Goal: Register for event/course

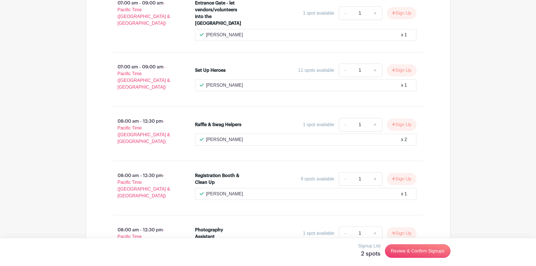
scroll to position [514, 0]
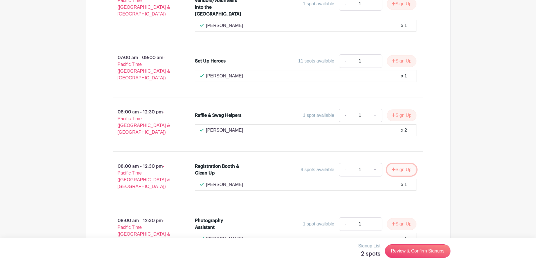
click at [400, 164] on button "Sign Up" at bounding box center [402, 170] width 30 height 12
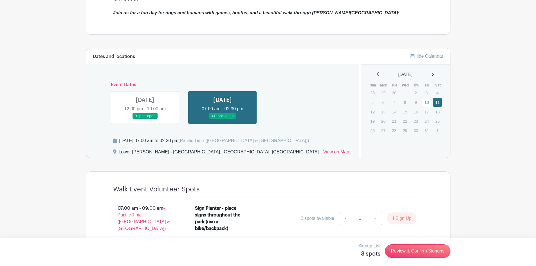
scroll to position [190, 0]
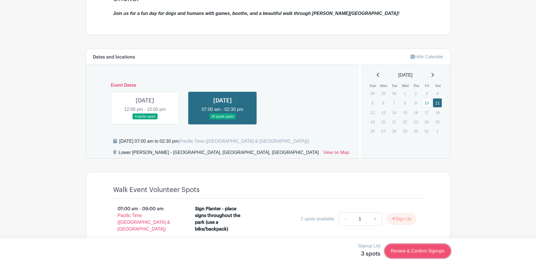
click at [403, 251] on link "Review & Confirm Signups" at bounding box center [417, 251] width 65 height 14
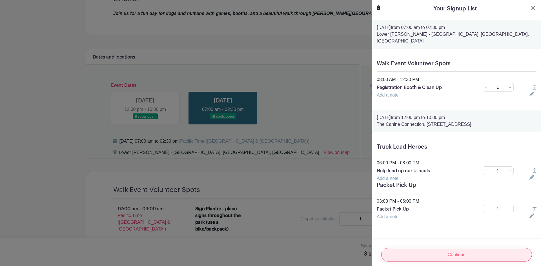
click at [451, 249] on input "Continue" at bounding box center [456, 255] width 151 height 14
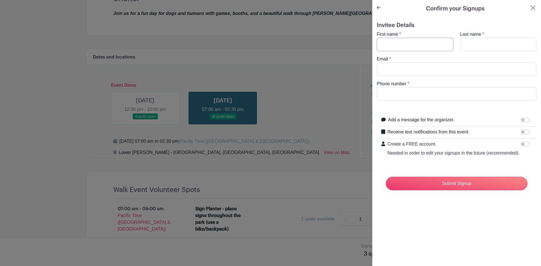
click at [395, 44] on input "First name" at bounding box center [415, 45] width 77 height 14
type input "Jenni"
type input "[PERSON_NAME]"
type input "[EMAIL_ADDRESS][DOMAIN_NAME]"
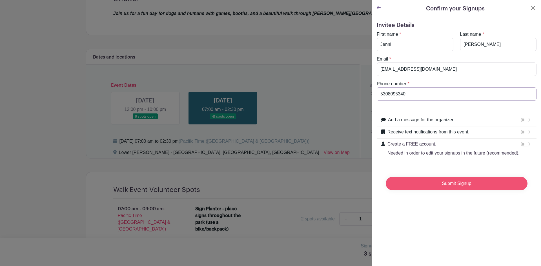
type input "5308095340"
click at [438, 188] on input "Submit Signup" at bounding box center [457, 184] width 142 height 14
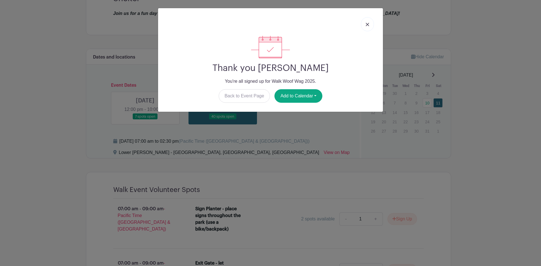
click at [368, 25] on img at bounding box center [367, 24] width 3 height 3
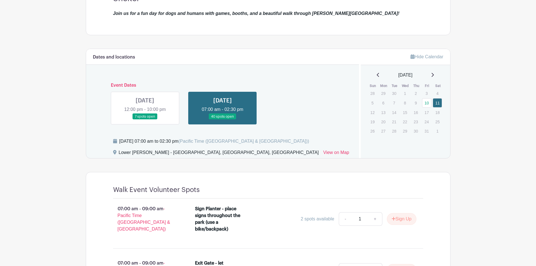
click at [145, 120] on link at bounding box center [145, 120] width 0 height 0
